Goal: Task Accomplishment & Management: Manage account settings

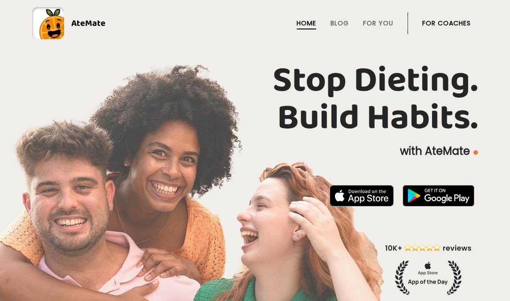
click at [454, 20] on link "For Coaches" at bounding box center [446, 23] width 49 height 7
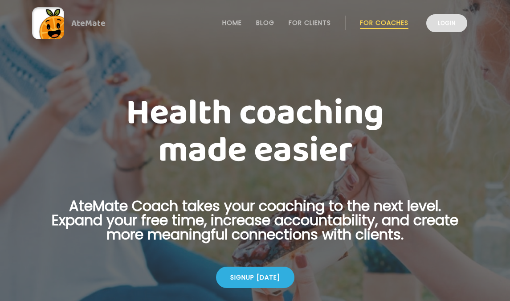
click at [451, 23] on link "Login" at bounding box center [446, 23] width 41 height 18
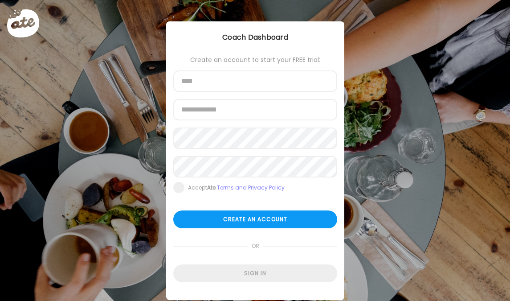
scroll to position [20, 0]
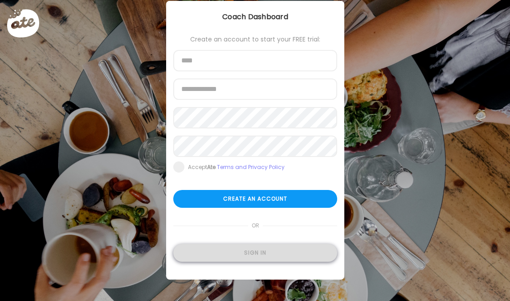
type input "**********"
click at [240, 255] on div "Sign in" at bounding box center [255, 253] width 164 height 18
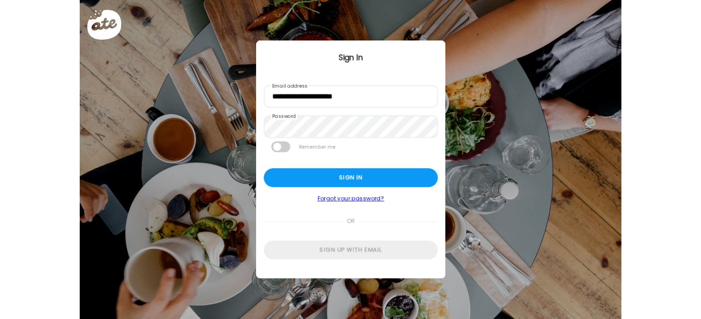
scroll to position [0, 0]
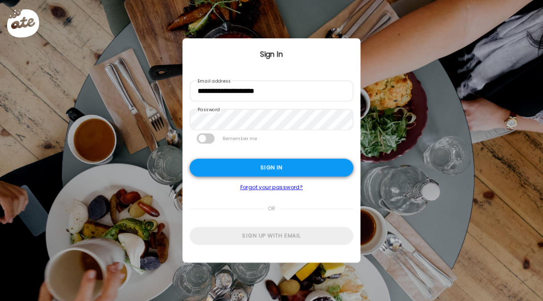
click at [261, 167] on div "Sign in" at bounding box center [272, 167] width 164 height 18
type input "**********"
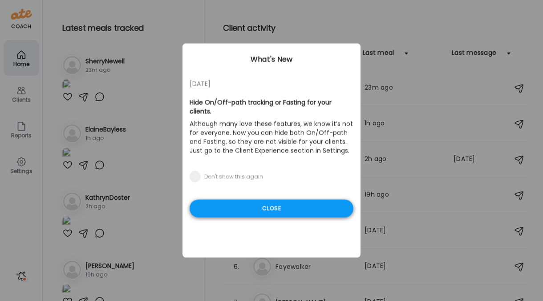
click at [245, 199] on div "Close" at bounding box center [272, 208] width 164 height 18
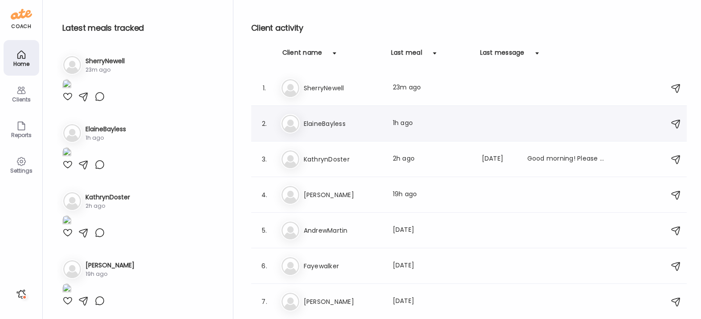
click at [313, 126] on h3 "ElaineBayless" at bounding box center [343, 123] width 78 height 11
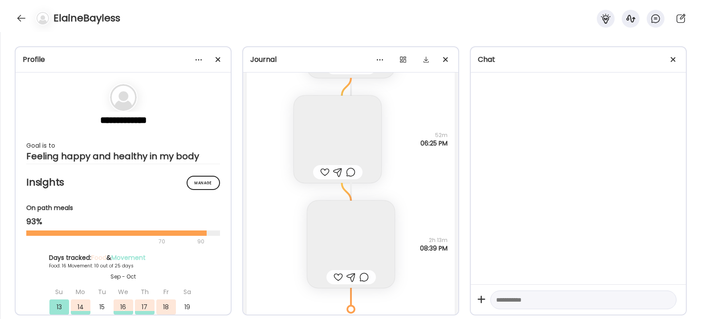
scroll to position [15952, 0]
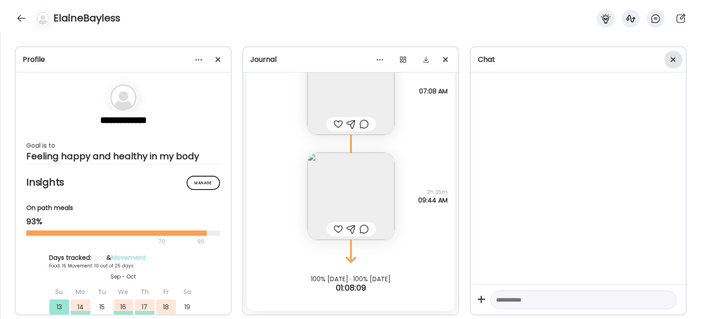
click at [509, 58] on span at bounding box center [672, 59] width 5 height 5
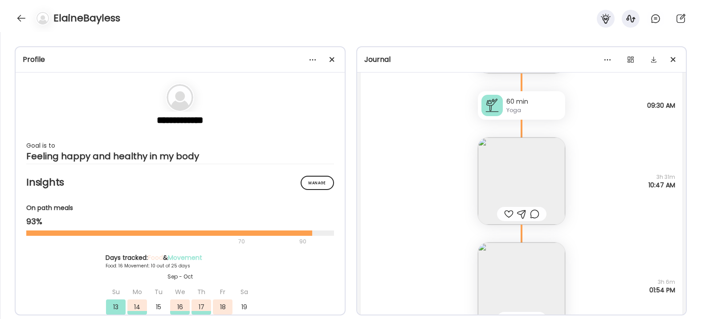
scroll to position [15278, 0]
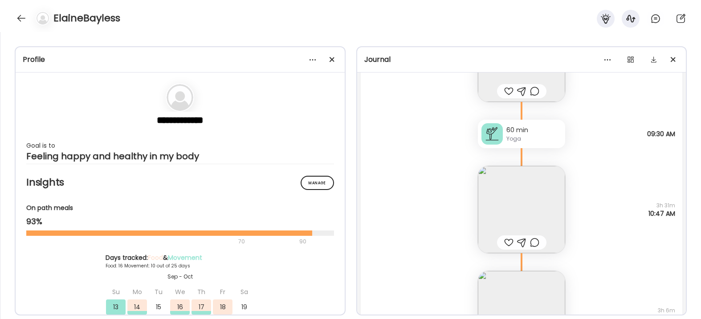
click at [509, 191] on img at bounding box center [521, 209] width 87 height 87
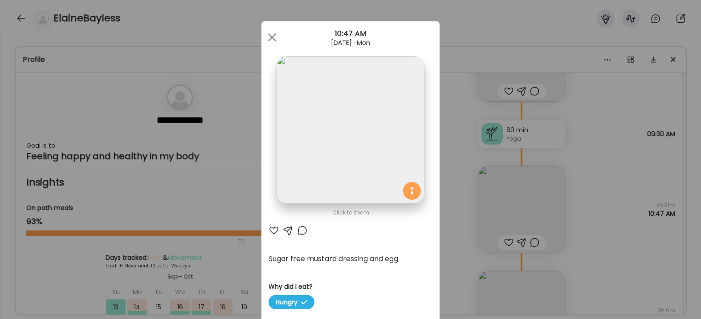
click at [348, 143] on img at bounding box center [349, 129] width 147 height 147
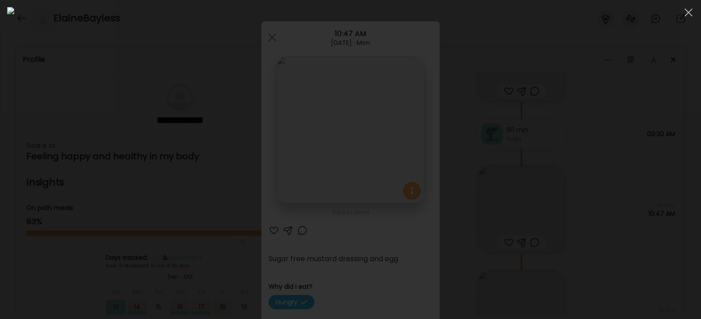
click at [509, 165] on div at bounding box center [350, 159] width 686 height 305
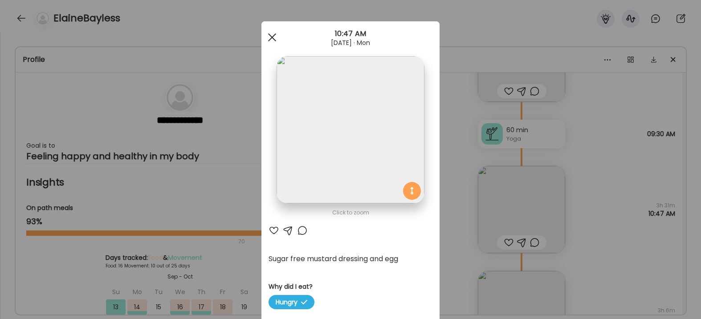
click at [272, 37] on span at bounding box center [272, 37] width 8 height 8
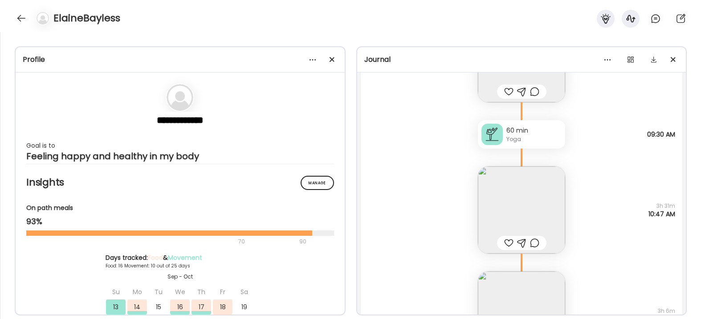
scroll to position [15274, 0]
click at [509, 217] on img at bounding box center [521, 214] width 87 height 87
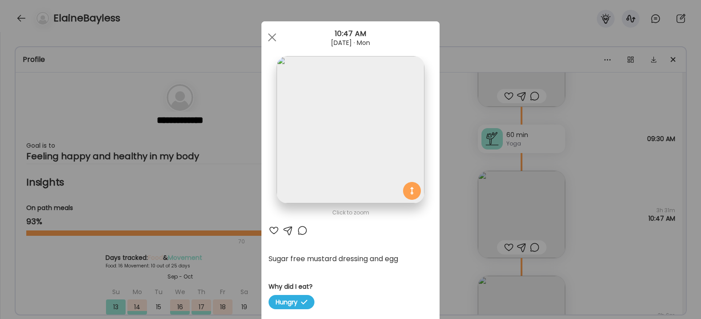
click at [402, 167] on img at bounding box center [349, 129] width 147 height 147
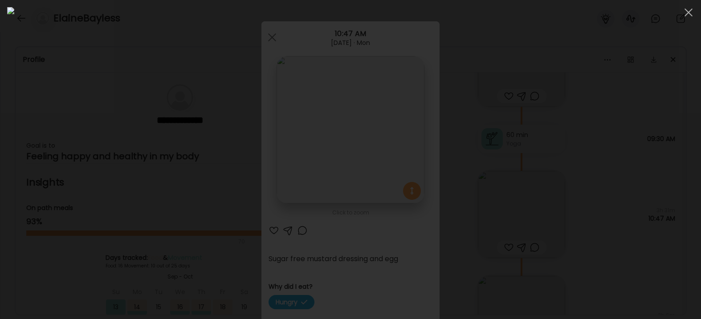
click at [509, 191] on div at bounding box center [350, 159] width 686 height 305
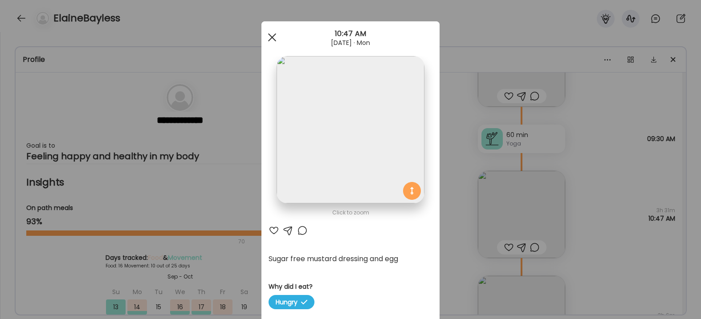
click at [277, 38] on div at bounding box center [272, 37] width 18 height 18
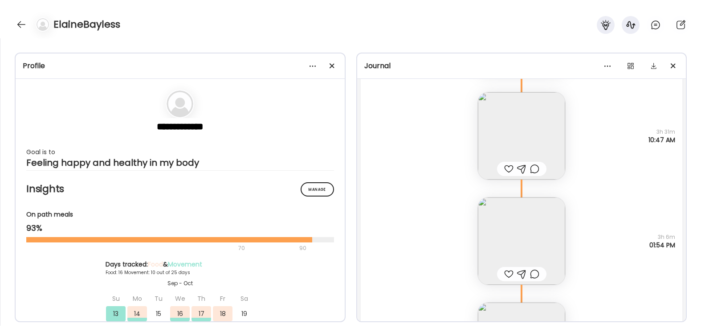
scroll to position [15373, 0]
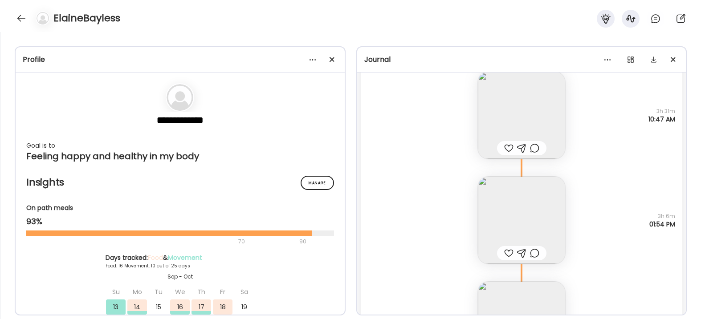
click at [509, 209] on img at bounding box center [521, 220] width 87 height 87
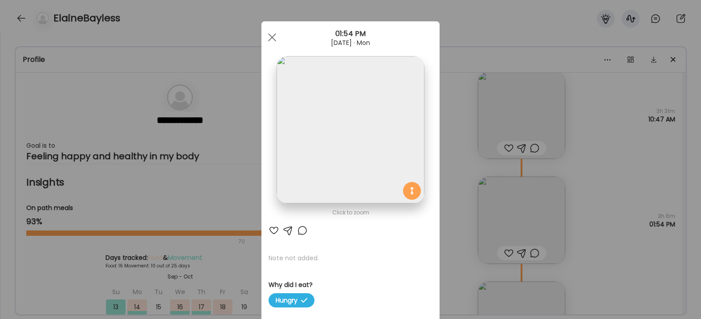
click at [337, 175] on img at bounding box center [349, 129] width 147 height 147
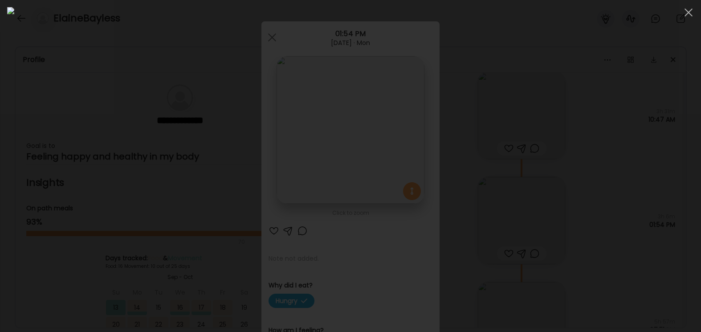
click at [509, 284] on div at bounding box center [350, 165] width 686 height 317
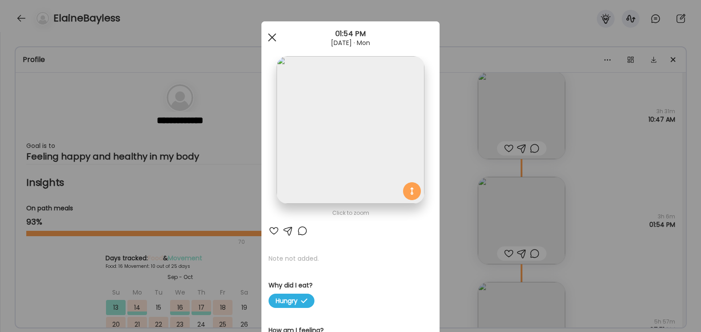
click at [273, 40] on span at bounding box center [272, 37] width 8 height 8
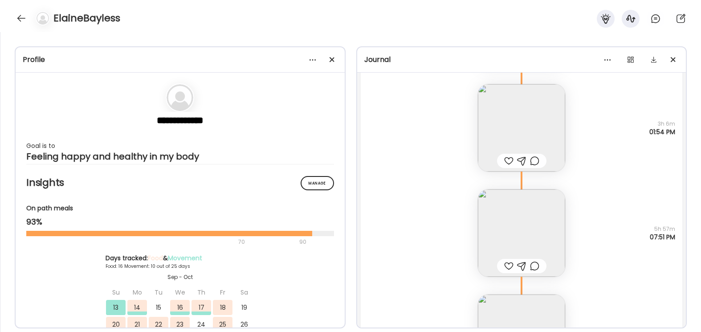
scroll to position [15452, 0]
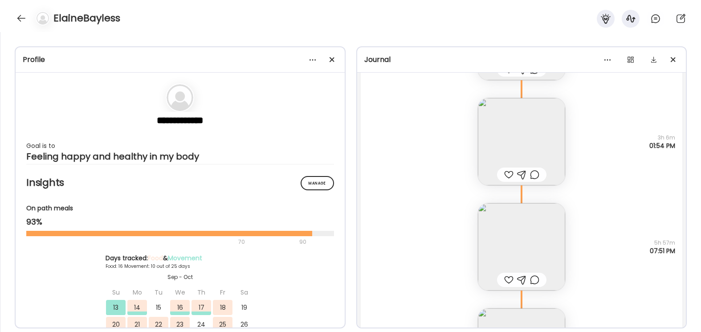
click at [509, 243] on img at bounding box center [521, 246] width 87 height 87
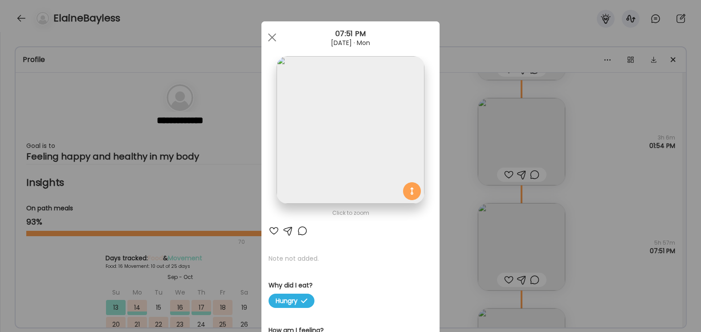
click at [368, 142] on img at bounding box center [349, 129] width 147 height 147
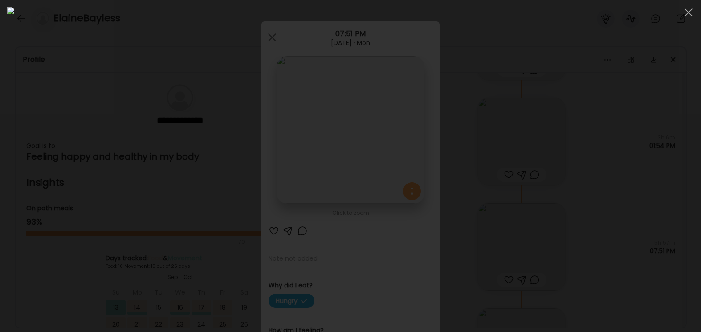
click at [509, 270] on div at bounding box center [350, 165] width 686 height 317
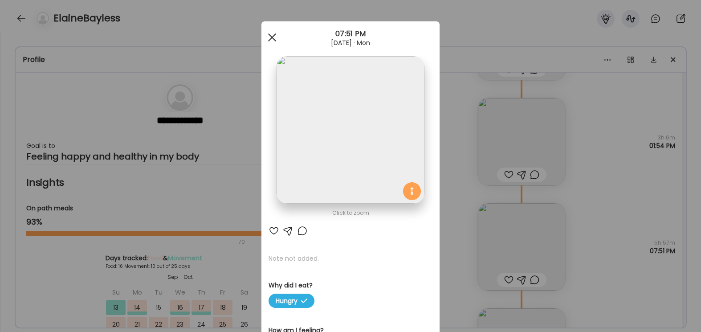
click at [274, 36] on div at bounding box center [272, 37] width 18 height 18
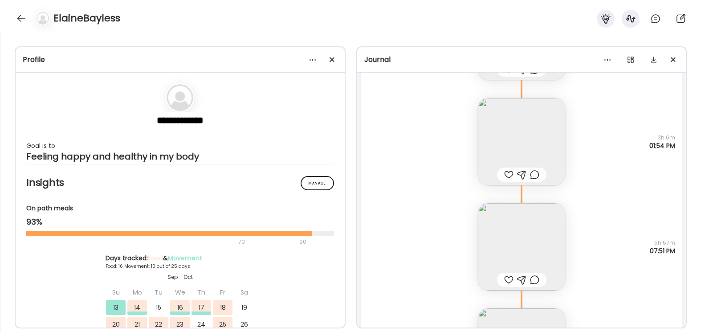
scroll to position [15518, 0]
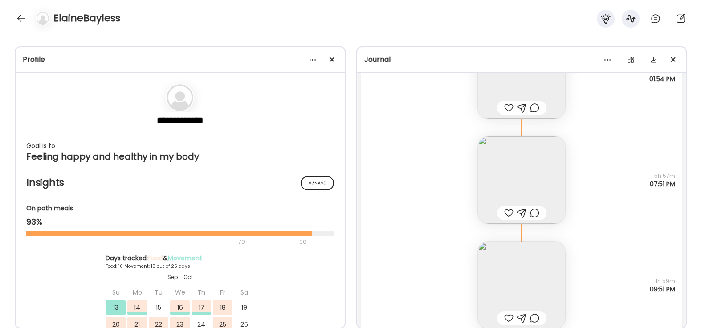
click at [509, 268] on img at bounding box center [521, 284] width 87 height 87
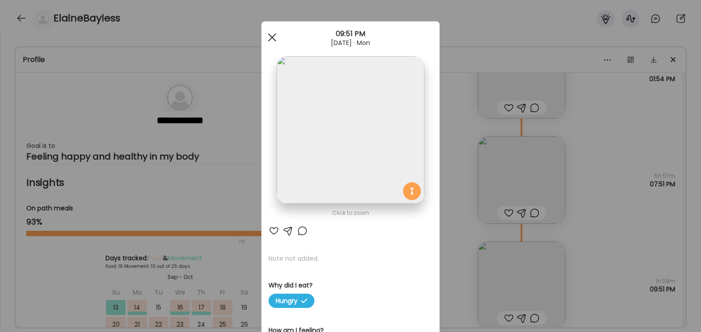
click at [273, 38] on span at bounding box center [272, 37] width 8 height 8
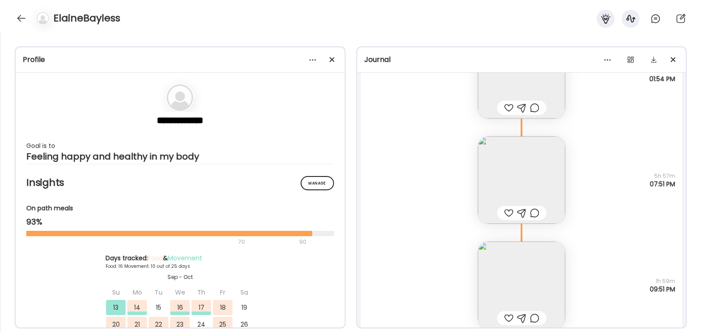
click at [509, 273] on img at bounding box center [521, 284] width 87 height 87
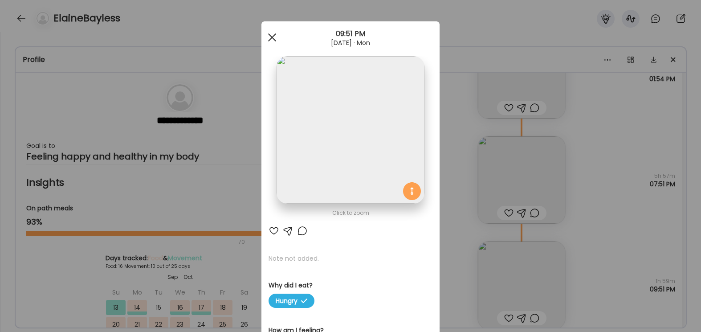
click at [274, 35] on span at bounding box center [272, 37] width 8 height 8
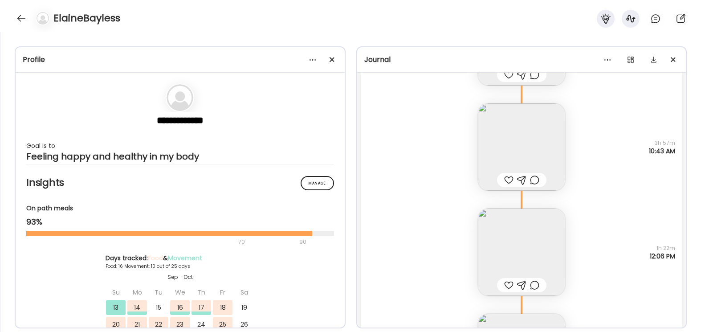
scroll to position [13816, 0]
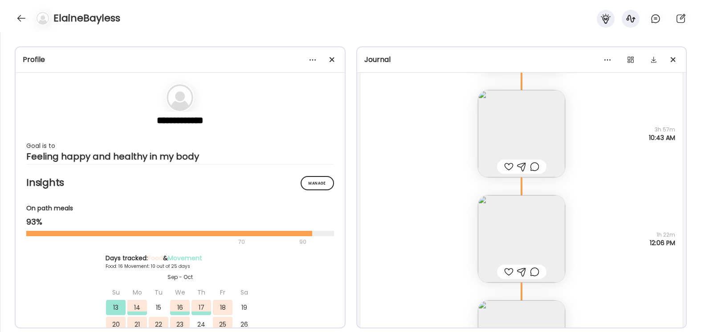
click at [509, 229] on img at bounding box center [521, 238] width 87 height 87
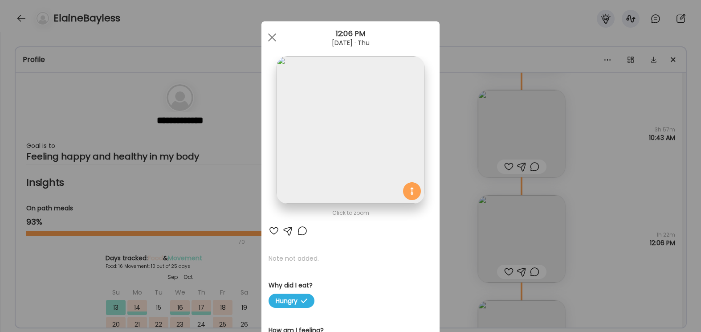
click at [380, 152] on img at bounding box center [349, 129] width 147 height 147
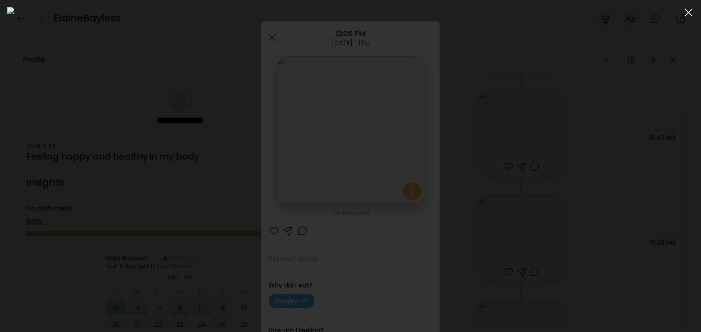
click at [509, 16] on div at bounding box center [688, 13] width 18 height 18
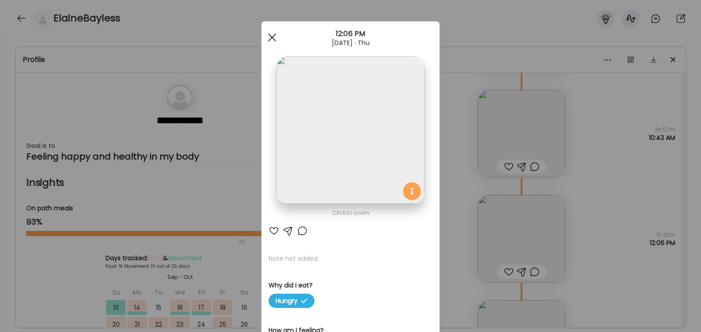
click at [270, 39] on span at bounding box center [272, 37] width 8 height 8
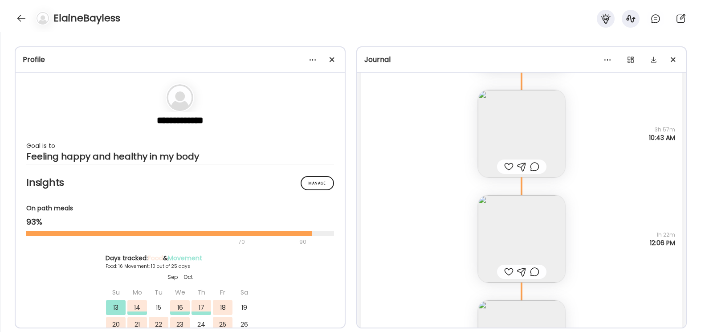
click at [415, 264] on div "Note not added Why did I eat? Hungry 1h 22m 12:06 PM" at bounding box center [522, 229] width 322 height 105
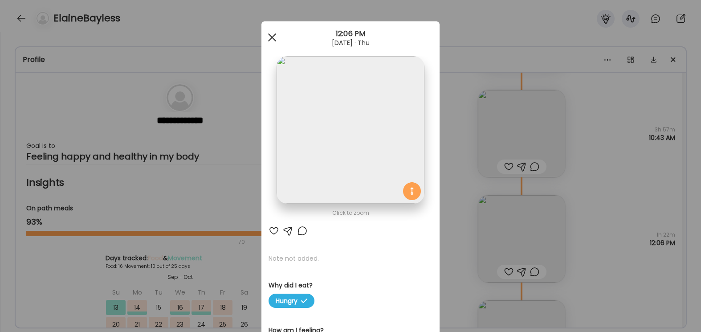
click at [271, 40] on div at bounding box center [272, 37] width 18 height 18
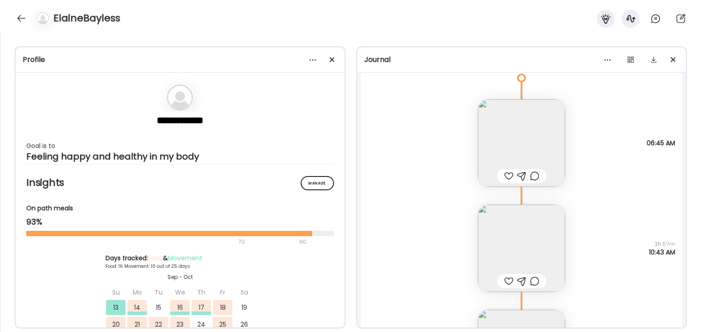
scroll to position [13700, 0]
click at [509, 228] on img at bounding box center [521, 249] width 87 height 87
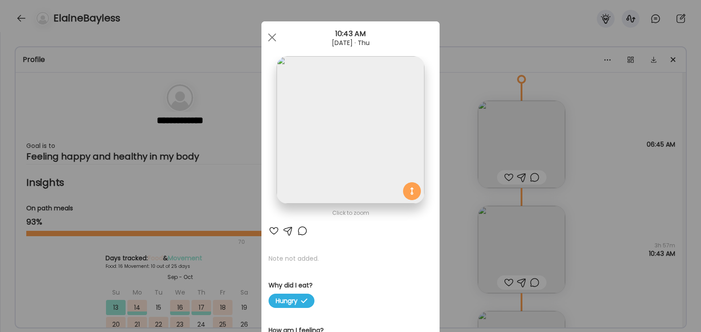
click at [378, 148] on img at bounding box center [349, 129] width 147 height 147
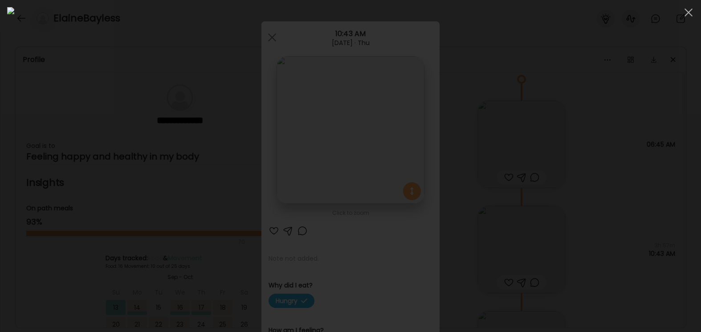
click at [509, 220] on div at bounding box center [350, 165] width 686 height 317
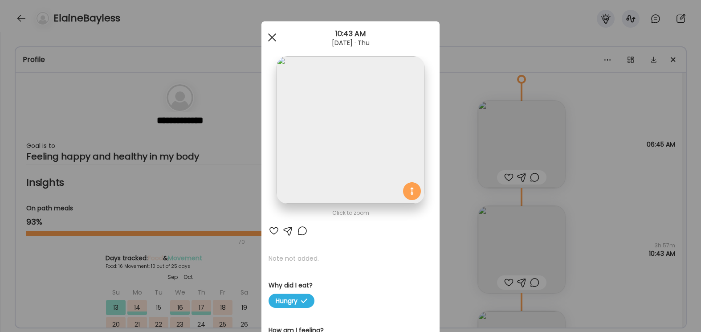
click at [270, 37] on div at bounding box center [272, 37] width 18 height 18
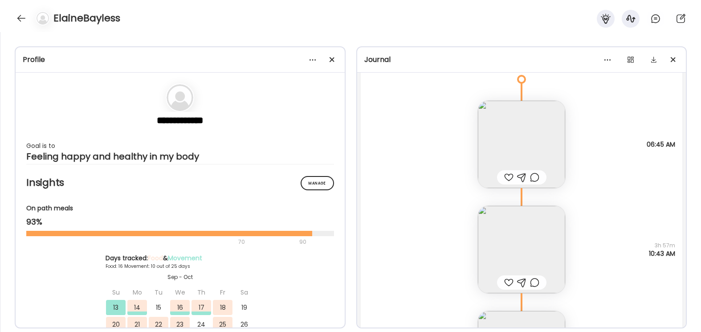
click at [509, 142] on img at bounding box center [521, 144] width 87 height 87
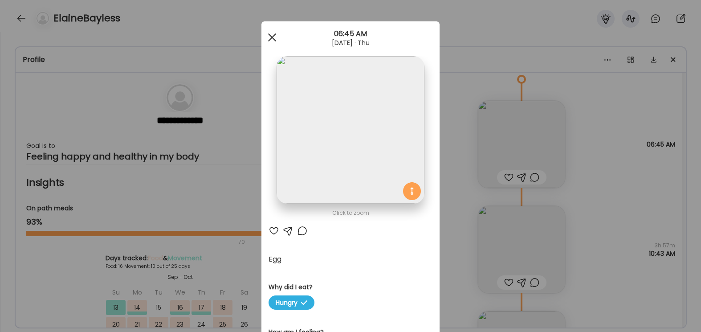
click at [268, 35] on div at bounding box center [272, 37] width 18 height 18
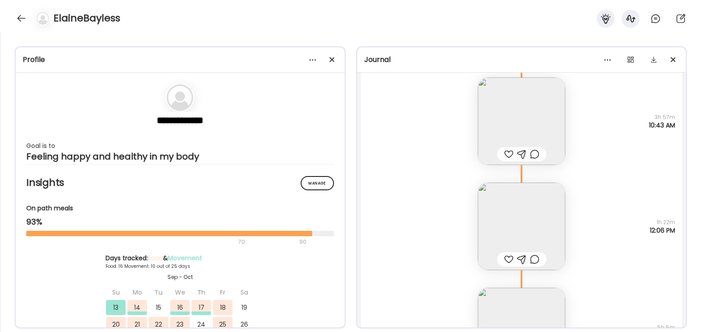
scroll to position [13831, 0]
click at [509, 226] on img at bounding box center [521, 223] width 87 height 87
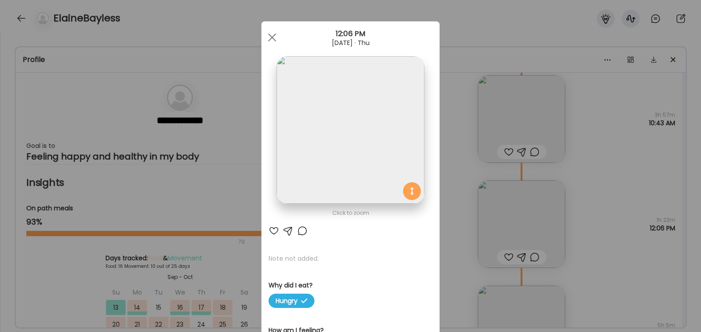
click at [341, 130] on img at bounding box center [349, 129] width 147 height 147
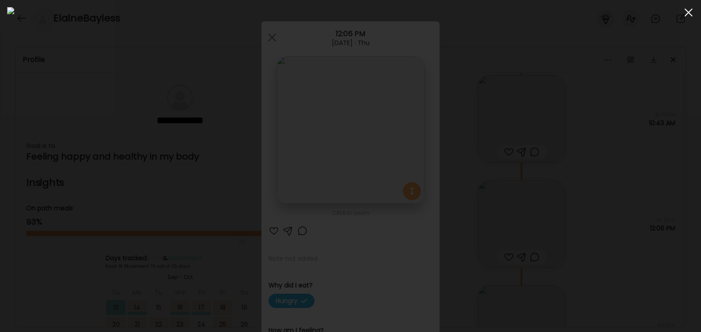
click at [509, 10] on span at bounding box center [688, 12] width 8 height 8
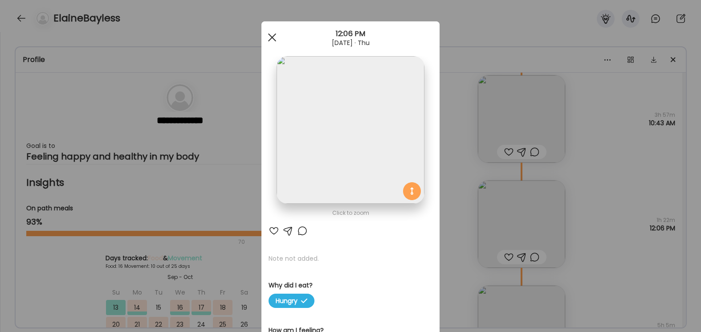
click at [276, 39] on div at bounding box center [272, 37] width 18 height 18
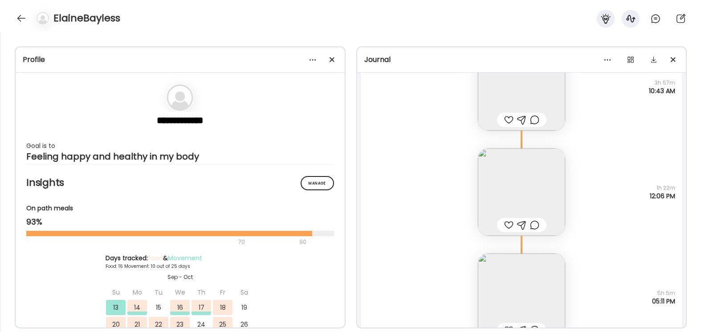
scroll to position [13903, 0]
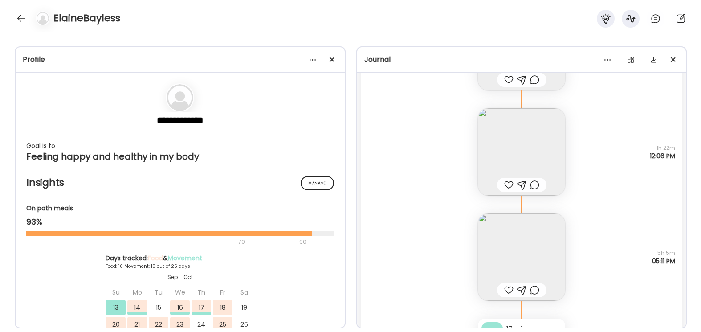
click at [509, 234] on img at bounding box center [521, 256] width 87 height 87
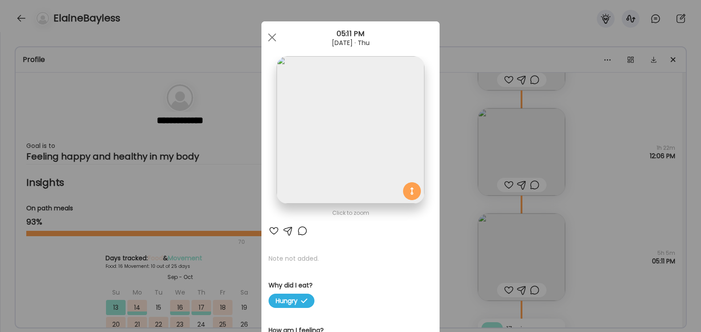
click at [367, 141] on img at bounding box center [349, 129] width 147 height 147
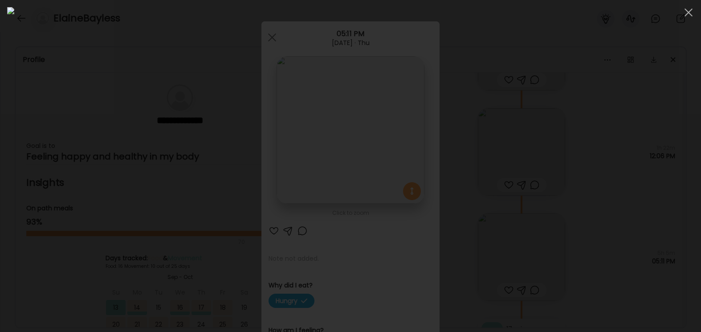
click at [509, 256] on div at bounding box center [350, 165] width 686 height 317
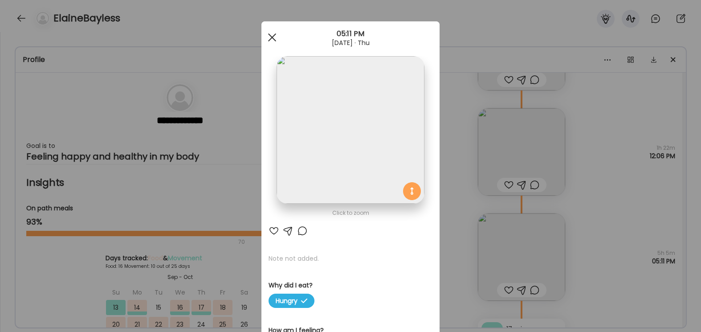
click at [271, 37] on span at bounding box center [272, 37] width 8 height 8
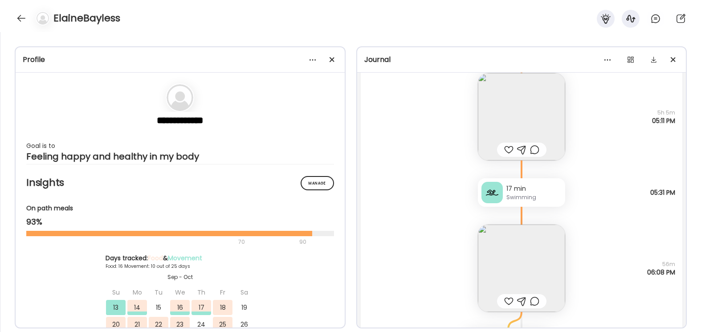
scroll to position [14056, 0]
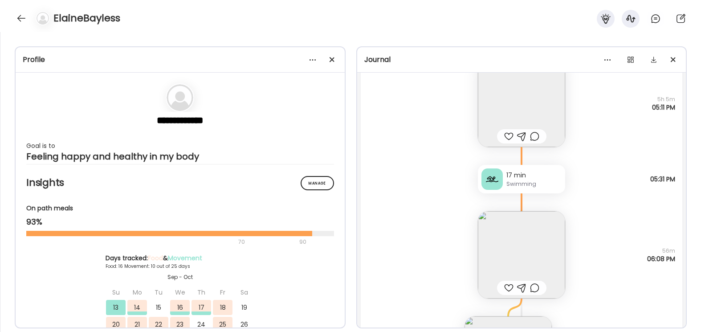
click at [509, 257] on img at bounding box center [521, 254] width 87 height 87
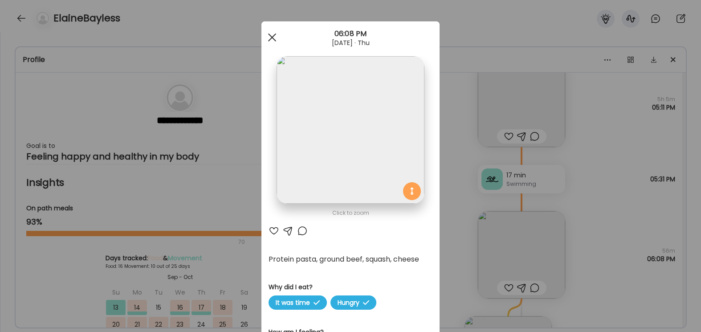
click at [271, 38] on span at bounding box center [272, 37] width 8 height 8
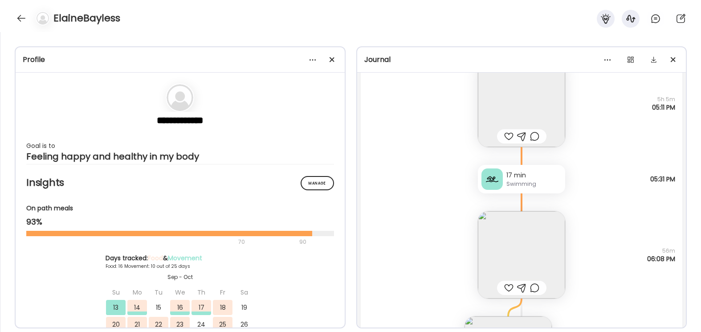
click at [494, 92] on img at bounding box center [521, 103] width 87 height 87
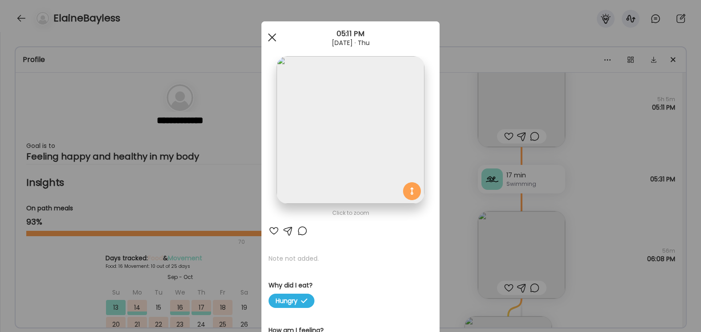
click at [276, 39] on div at bounding box center [272, 37] width 18 height 18
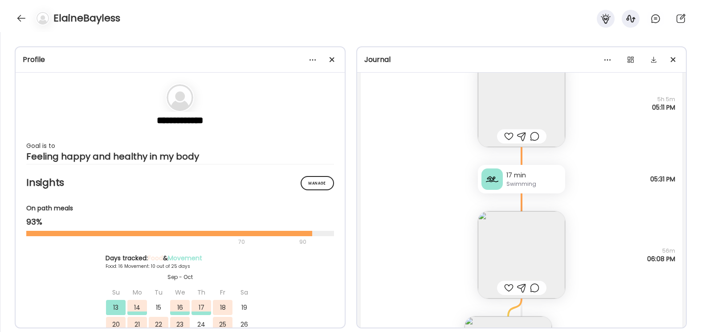
click at [425, 210] on div "Protein pasta, ground beef, squash, cheese Why did I eat? It was time Hungry 56…" at bounding box center [522, 245] width 322 height 105
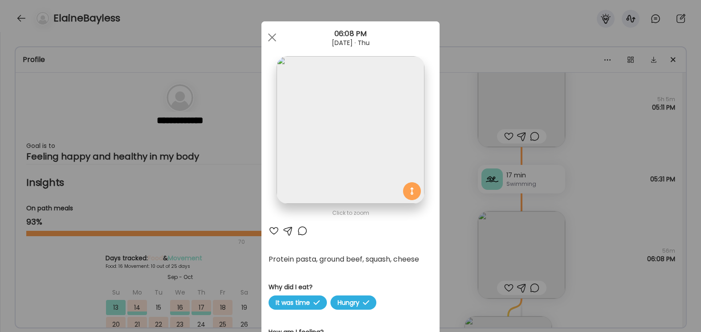
scroll to position [5, 0]
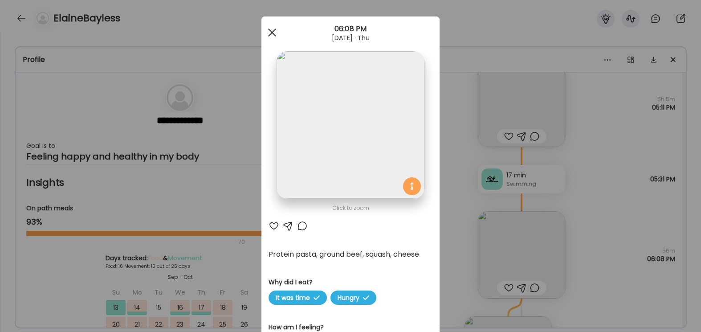
click at [271, 28] on div at bounding box center [272, 33] width 18 height 18
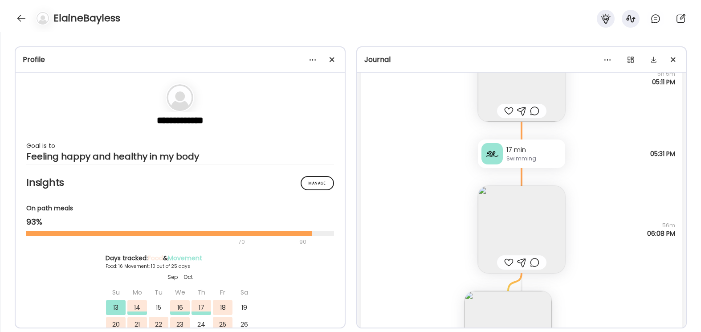
scroll to position [14110, 0]
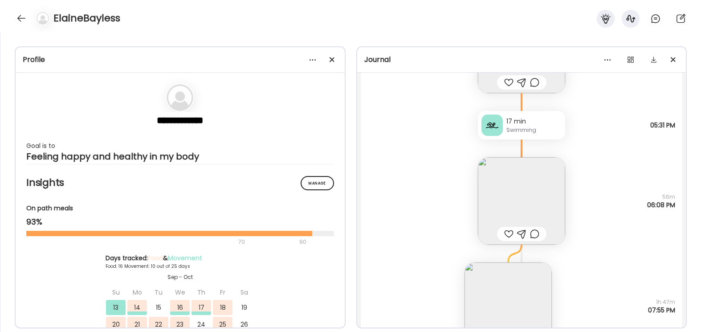
click at [509, 193] on img at bounding box center [521, 200] width 87 height 87
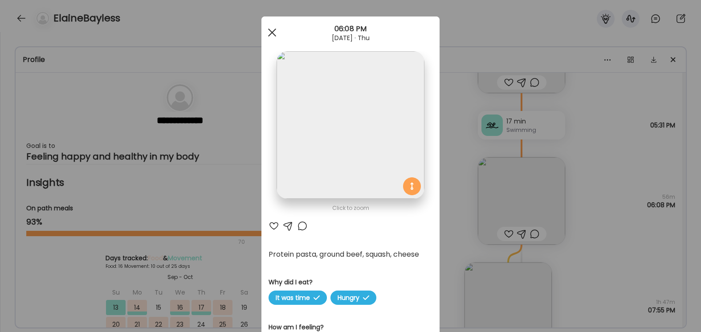
click at [272, 30] on div at bounding box center [272, 33] width 18 height 18
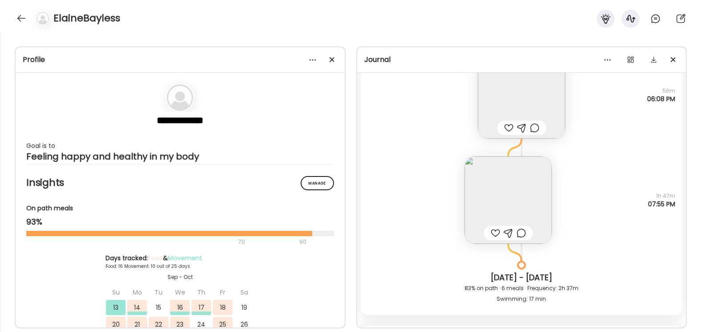
scroll to position [14226, 0]
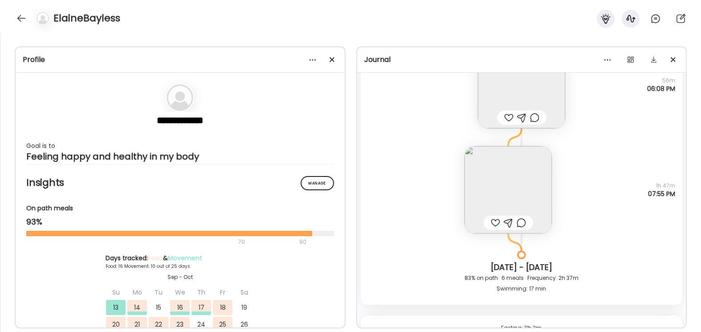
click at [509, 182] on img at bounding box center [507, 189] width 87 height 87
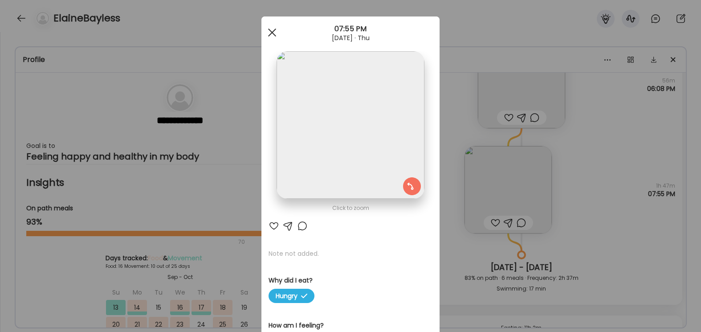
click at [270, 34] on span at bounding box center [272, 32] width 8 height 8
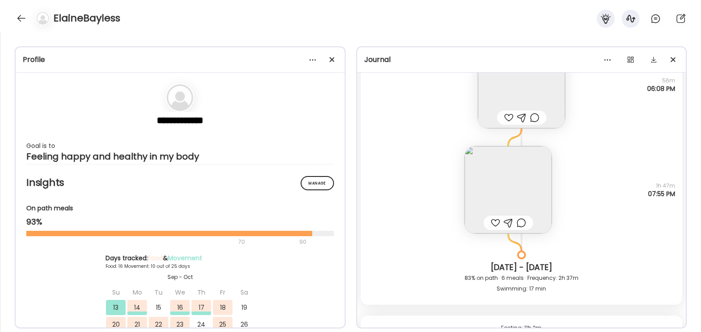
click at [416, 186] on div "Note not added Why did I eat? Hungry 1h 47m 07:55 PM" at bounding box center [522, 180] width 322 height 105
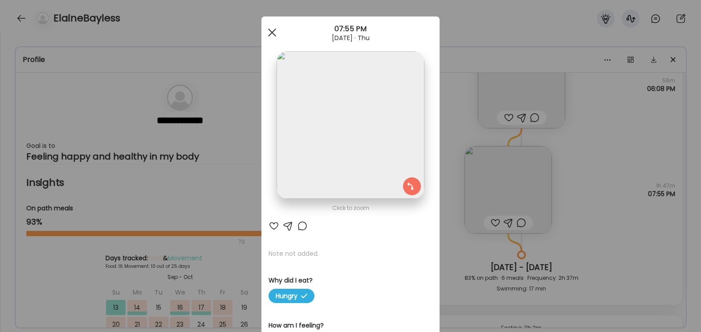
click at [271, 32] on span at bounding box center [272, 32] width 8 height 8
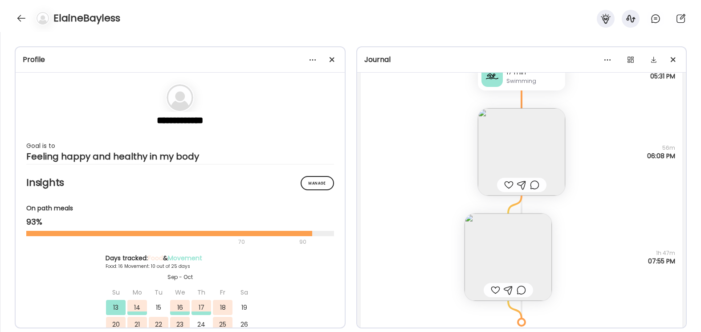
scroll to position [14167, 0]
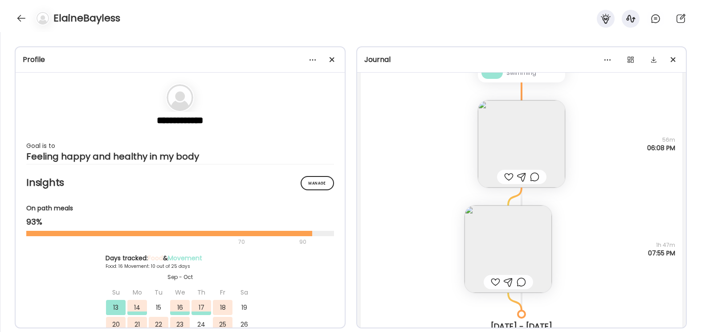
click at [509, 132] on img at bounding box center [521, 143] width 87 height 87
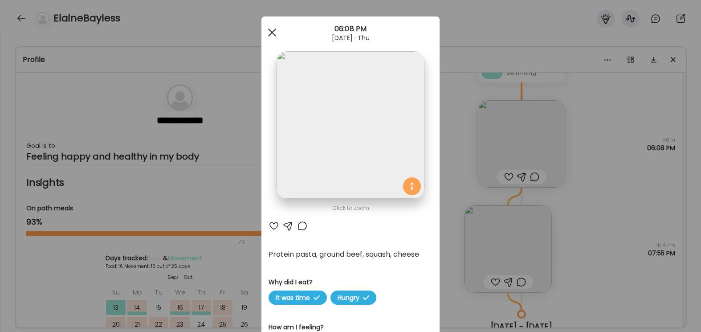
click at [274, 33] on span at bounding box center [272, 32] width 8 height 8
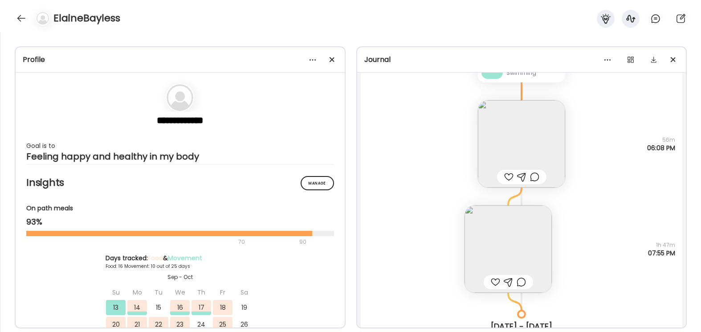
click at [385, 234] on div "Note not added Why did I eat? Hungry 1h 47m 07:55 PM" at bounding box center [522, 239] width 322 height 105
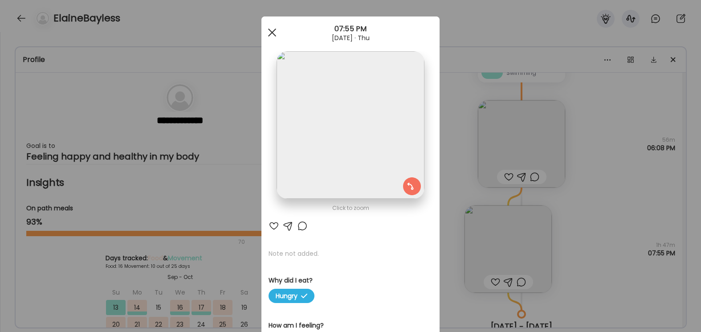
click at [275, 29] on span at bounding box center [272, 32] width 8 height 8
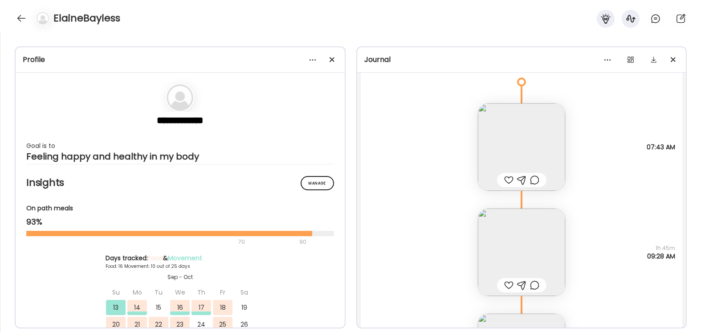
scroll to position [12472, 0]
click at [509, 236] on img at bounding box center [521, 246] width 87 height 87
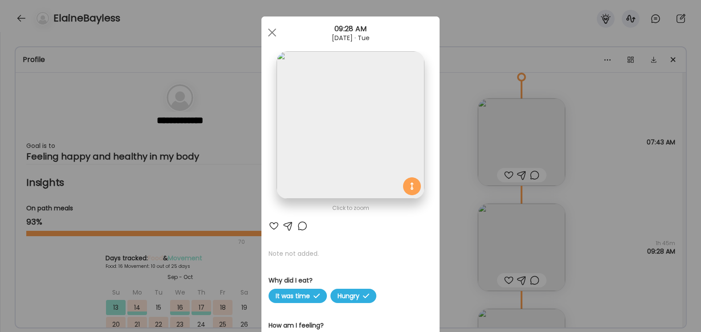
click at [291, 72] on img at bounding box center [349, 124] width 147 height 147
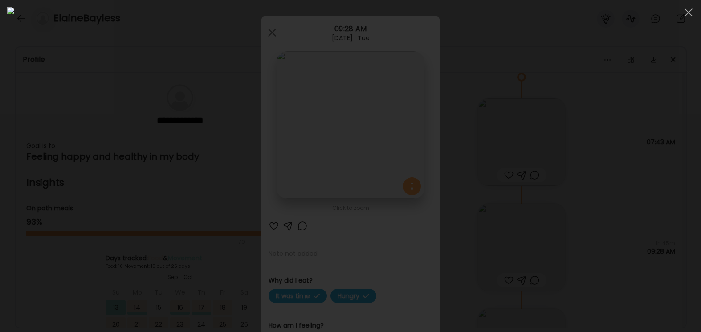
click at [509, 244] on div at bounding box center [350, 165] width 686 height 317
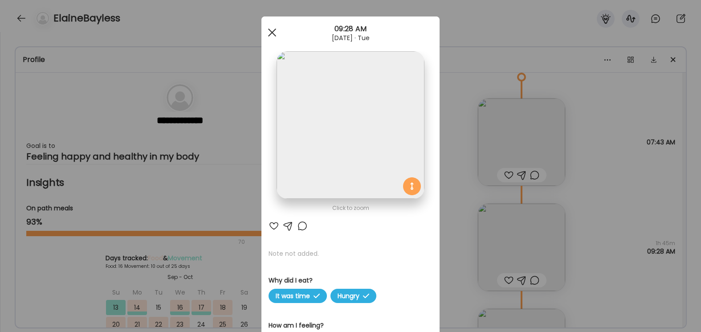
click at [272, 35] on div at bounding box center [272, 33] width 18 height 18
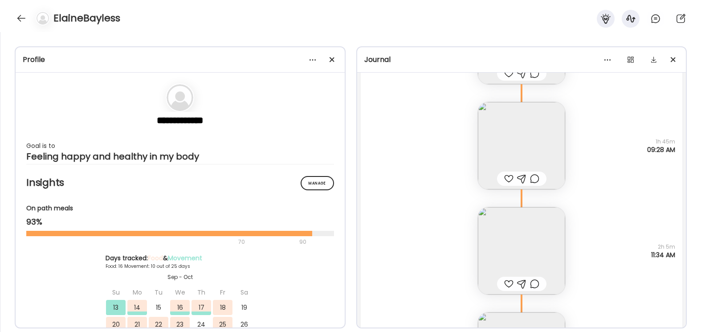
scroll to position [12613, 0]
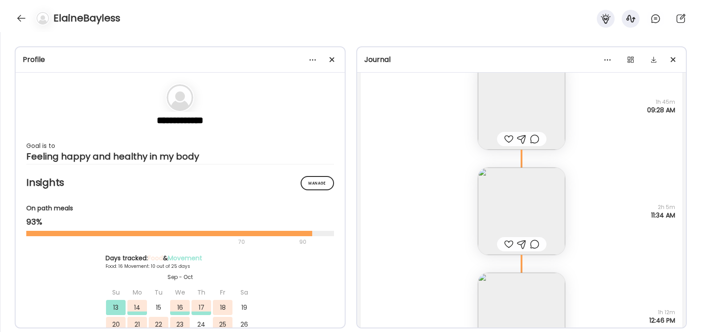
click at [509, 203] on img at bounding box center [521, 210] width 87 height 87
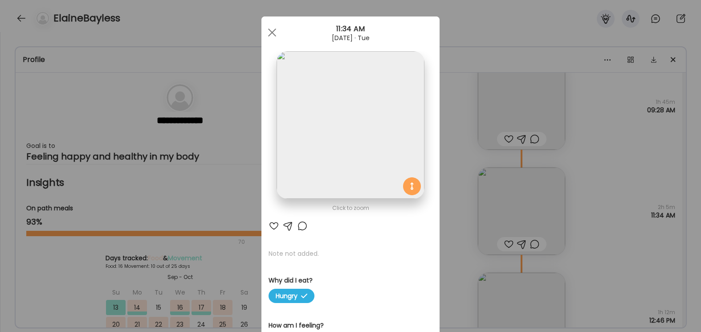
click at [356, 142] on img at bounding box center [349, 124] width 147 height 147
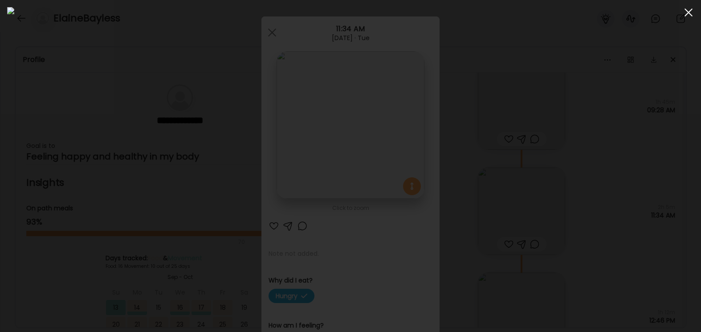
click at [509, 16] on div at bounding box center [688, 13] width 18 height 18
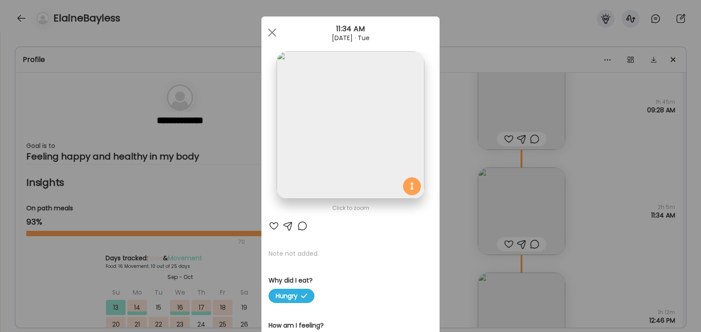
click at [322, 110] on img at bounding box center [349, 124] width 147 height 147
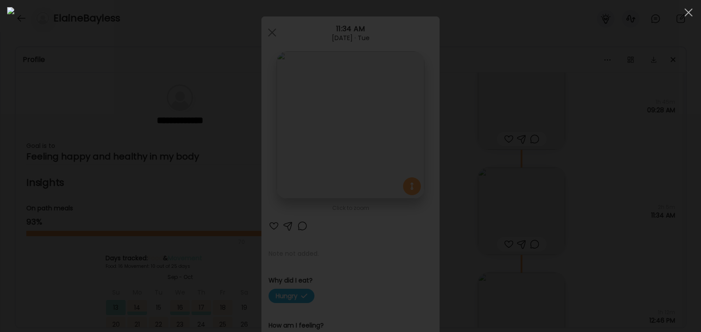
click at [509, 215] on div at bounding box center [350, 165] width 686 height 317
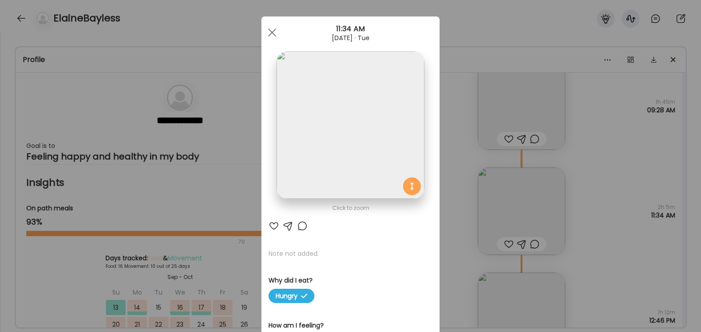
click at [343, 111] on img at bounding box center [349, 124] width 147 height 147
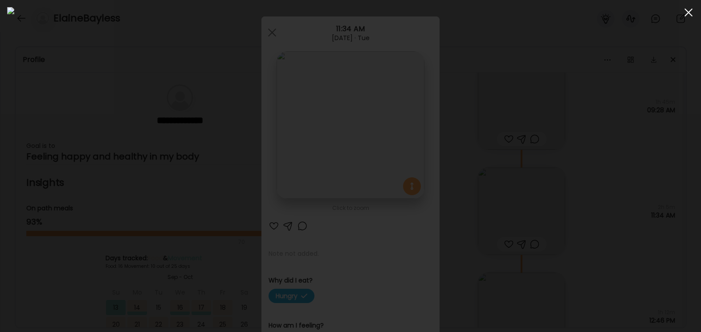
click at [509, 12] on div at bounding box center [688, 13] width 18 height 18
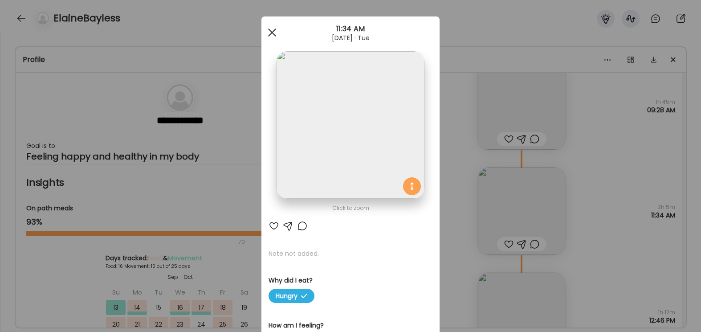
click at [276, 31] on div at bounding box center [272, 33] width 18 height 18
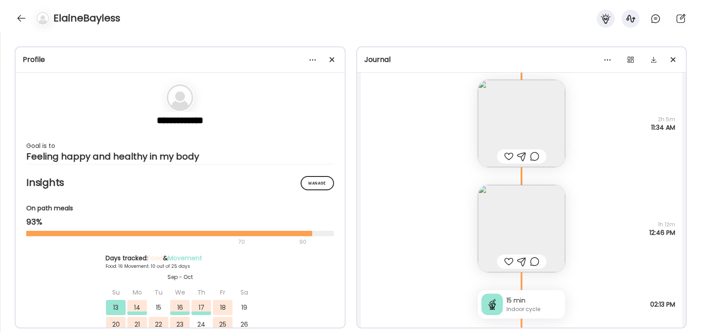
scroll to position [12703, 0]
click at [509, 231] on img at bounding box center [521, 226] width 87 height 87
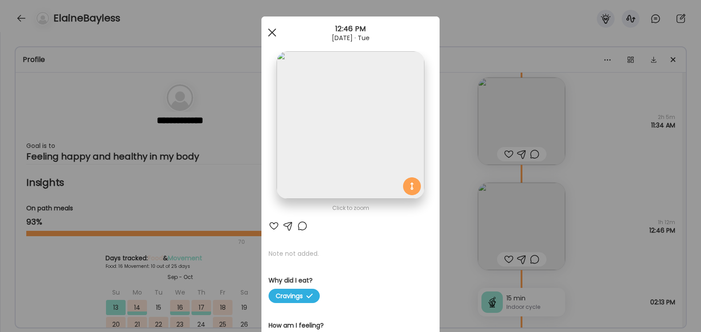
click at [274, 36] on div at bounding box center [272, 33] width 18 height 18
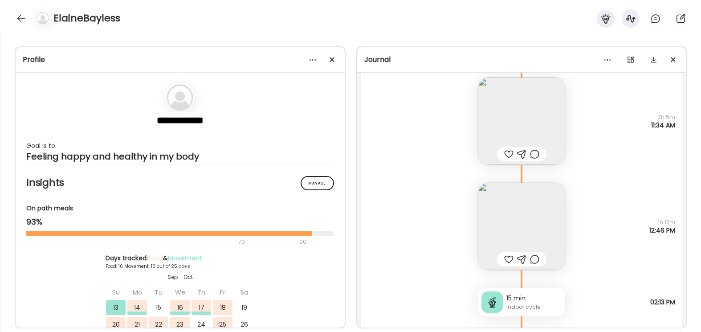
scroll to position [12620, 0]
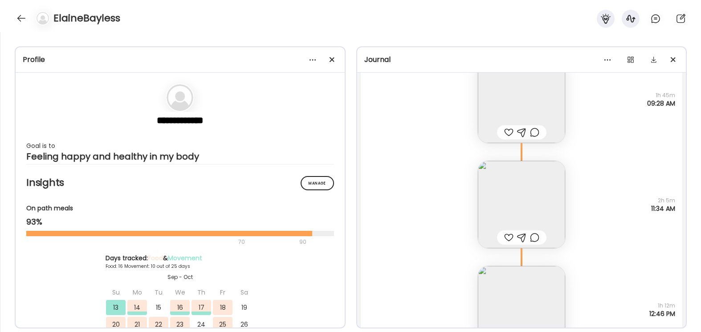
click at [509, 203] on img at bounding box center [521, 204] width 87 height 87
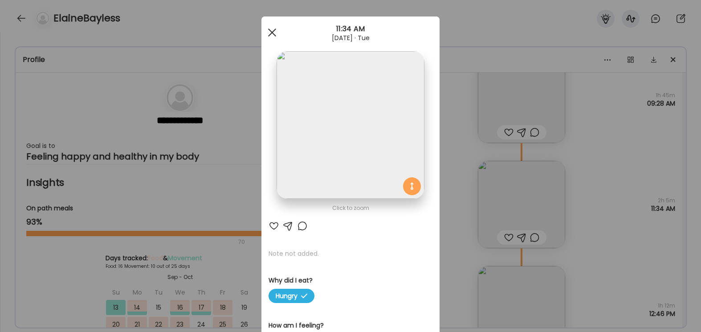
click at [274, 32] on div at bounding box center [272, 33] width 18 height 18
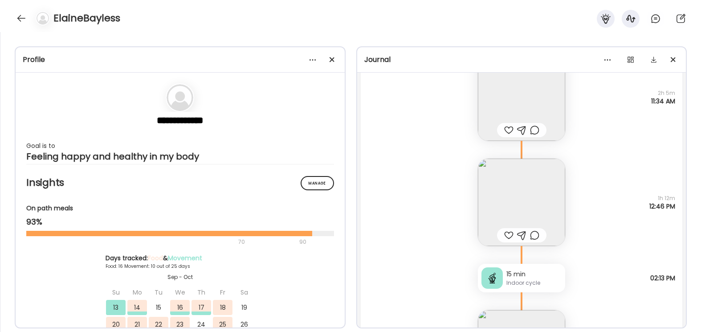
scroll to position [12727, 0]
click at [509, 191] on img at bounding box center [521, 201] width 87 height 87
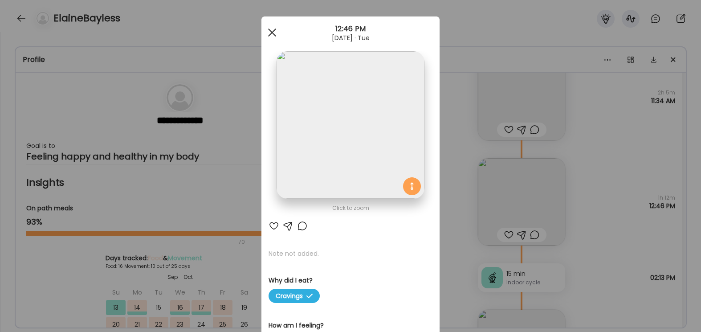
click at [276, 32] on div at bounding box center [272, 33] width 18 height 18
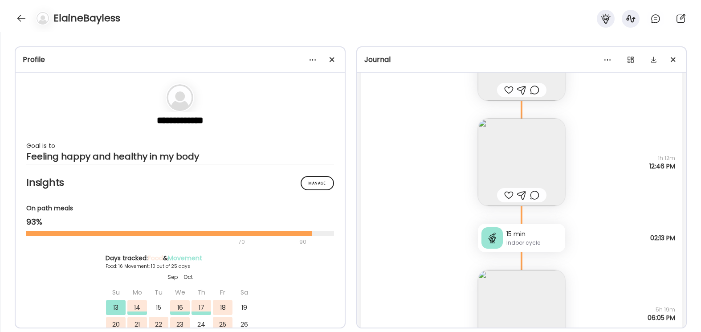
scroll to position [12841, 0]
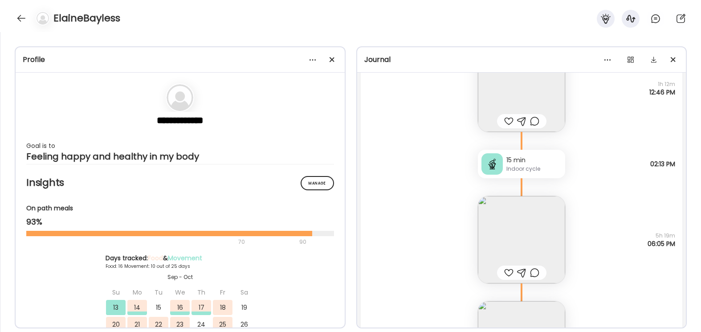
click at [509, 245] on img at bounding box center [521, 239] width 87 height 87
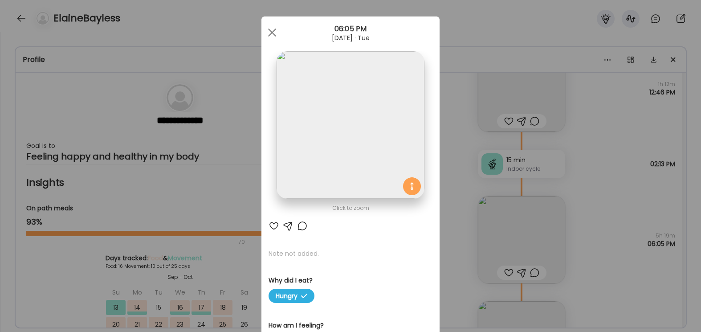
click at [379, 146] on img at bounding box center [349, 124] width 147 height 147
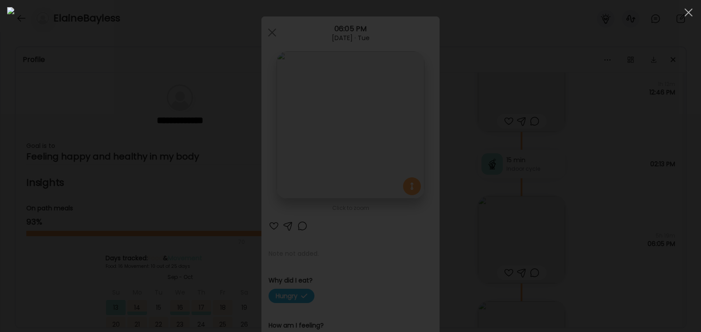
click at [509, 240] on div at bounding box center [350, 165] width 686 height 317
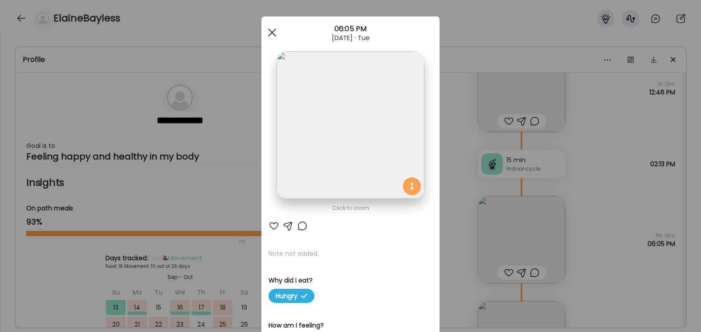
click at [268, 37] on div at bounding box center [272, 33] width 18 height 18
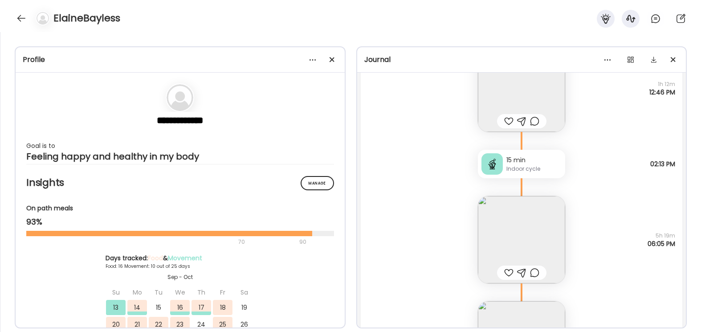
click at [509, 228] on img at bounding box center [521, 239] width 87 height 87
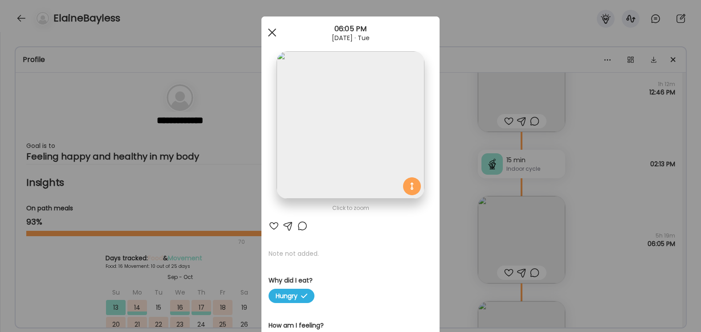
click at [273, 30] on span at bounding box center [272, 32] width 8 height 8
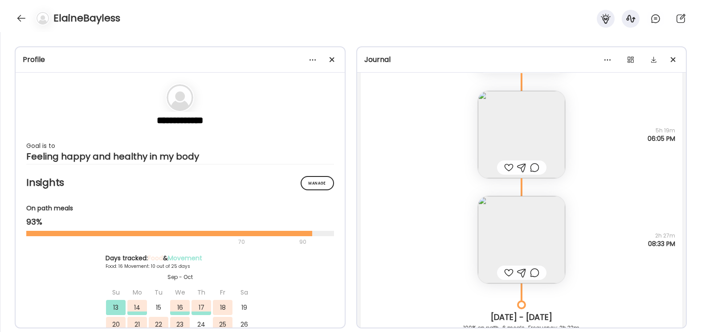
scroll to position [12942, 0]
click at [509, 233] on img at bounding box center [521, 242] width 87 height 87
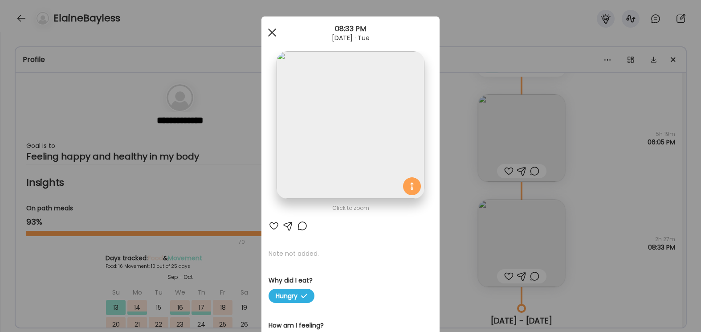
click at [275, 34] on div at bounding box center [272, 33] width 18 height 18
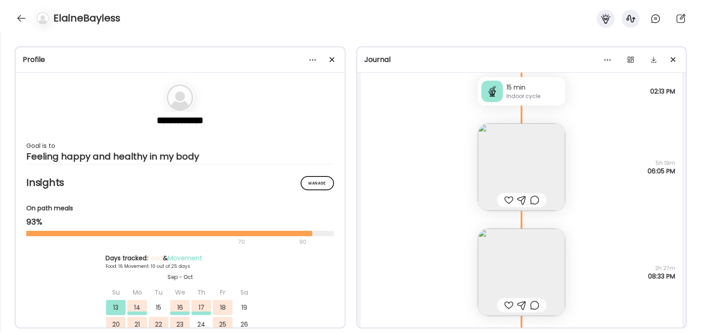
scroll to position [12881, 0]
